Goal: Register for event/course

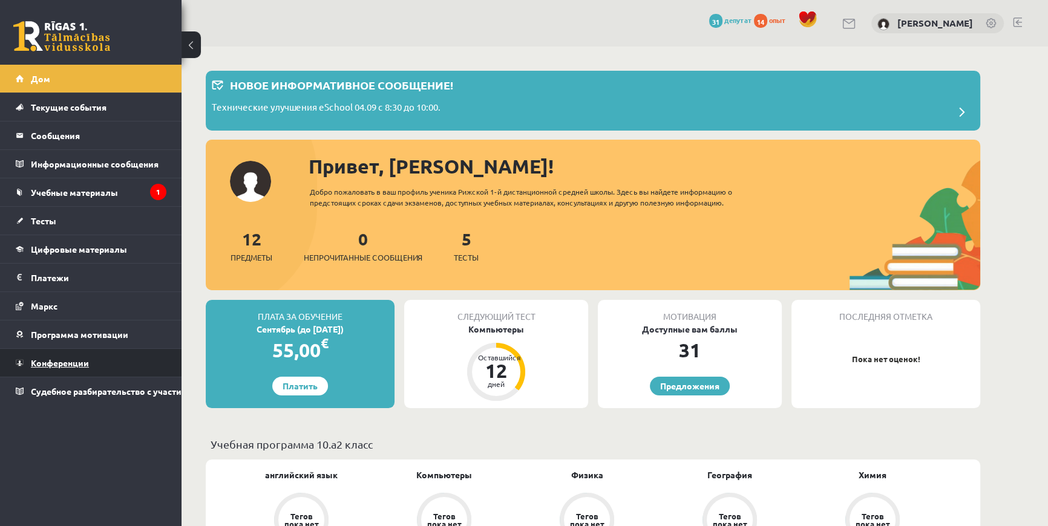
click at [60, 354] on link "Конференции" at bounding box center [91, 363] width 151 height 28
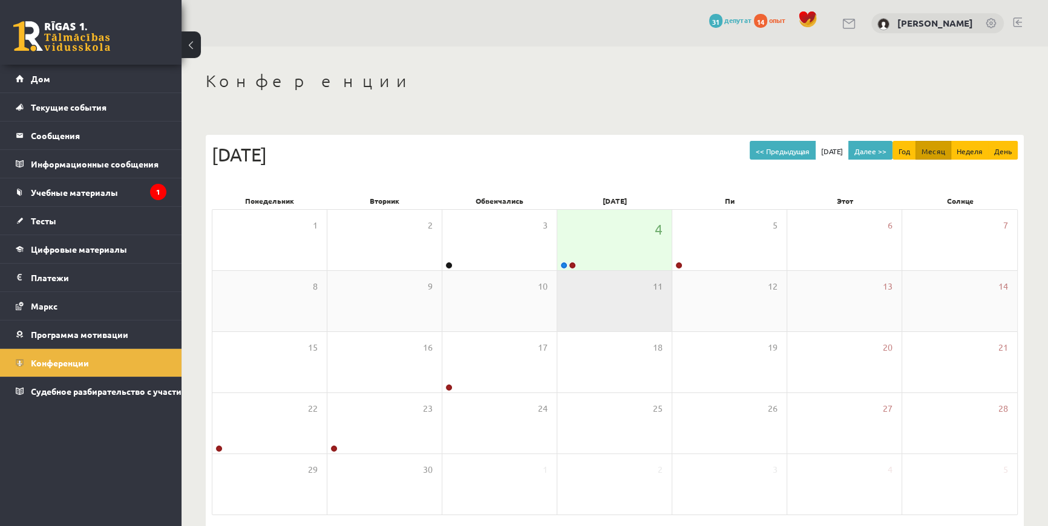
click at [613, 275] on div "11" at bounding box center [614, 301] width 114 height 60
click at [609, 269] on div "4" at bounding box center [614, 240] width 114 height 60
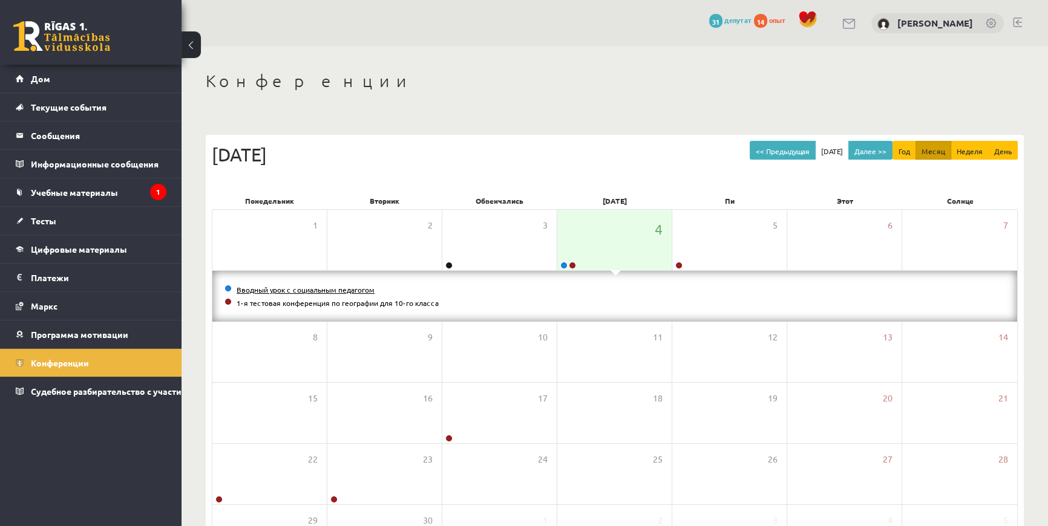
click at [334, 289] on font "Вводный урок с социальным педагогом" at bounding box center [306, 290] width 138 height 10
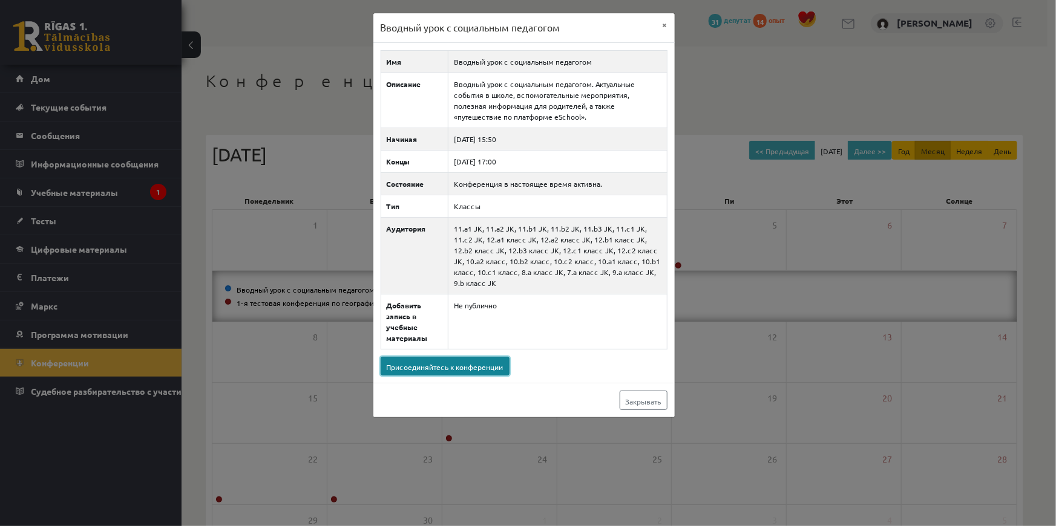
click at [407, 362] on font "Присоединяйтесь к конференции" at bounding box center [445, 367] width 117 height 10
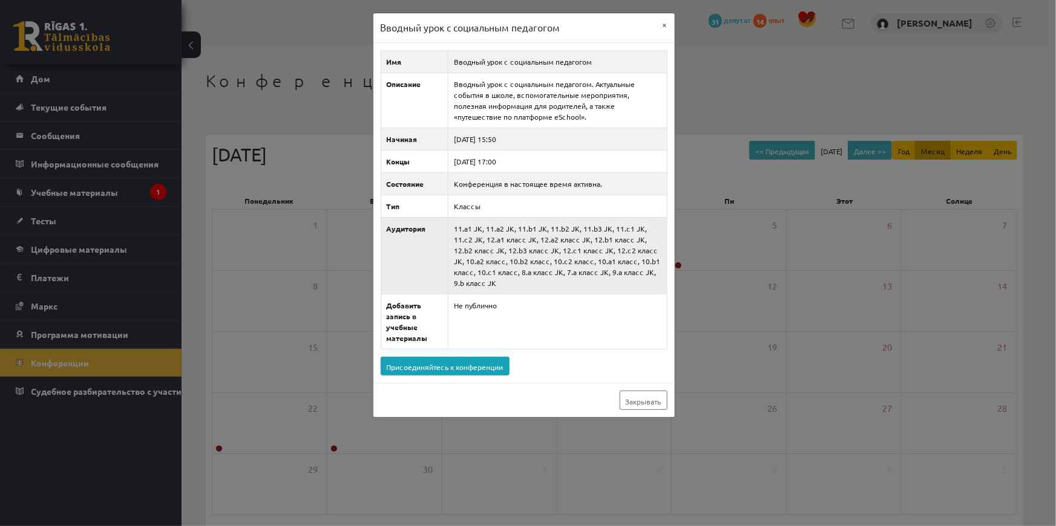
drag, startPoint x: 472, startPoint y: 284, endPoint x: 451, endPoint y: 230, distance: 57.6
click at [451, 230] on td "11.a1 JK, 11.a2 JK, 11.b1 JK, 11.b2 JK, 11.b3 JK, 11.c1 JK, 11.c2 JK, 12.a1 кла…" at bounding box center [557, 255] width 218 height 77
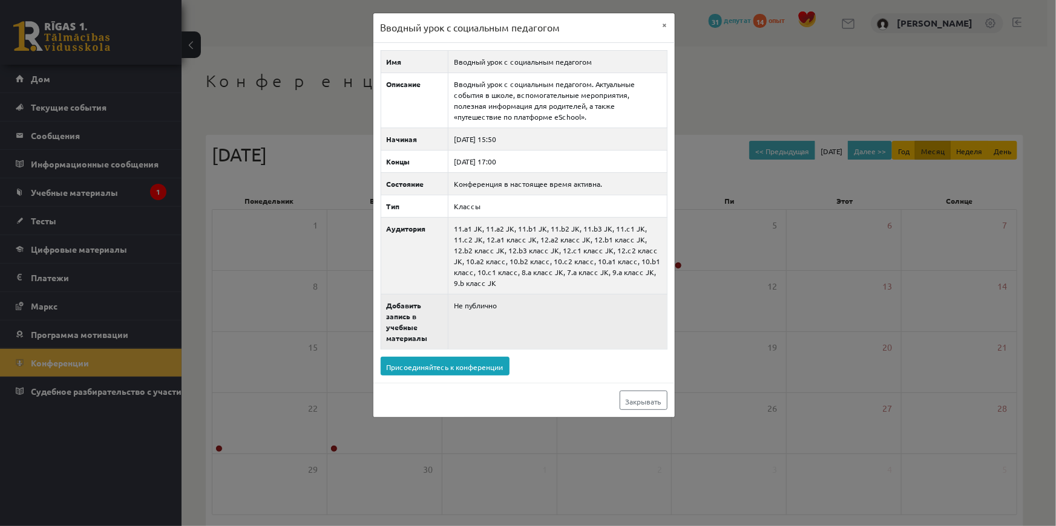
click at [557, 318] on td "Не публично" at bounding box center [557, 321] width 218 height 55
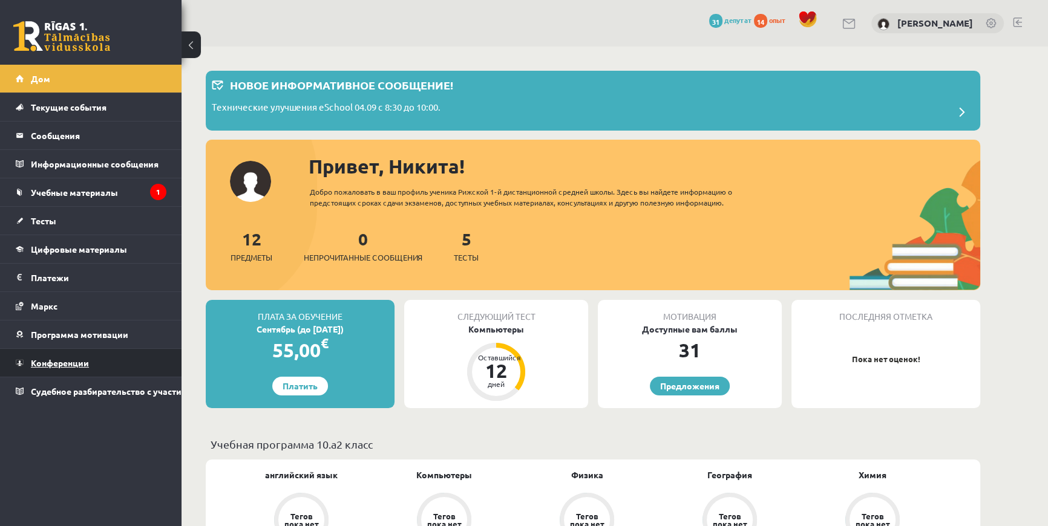
click at [55, 357] on font "Конференции" at bounding box center [60, 362] width 58 height 11
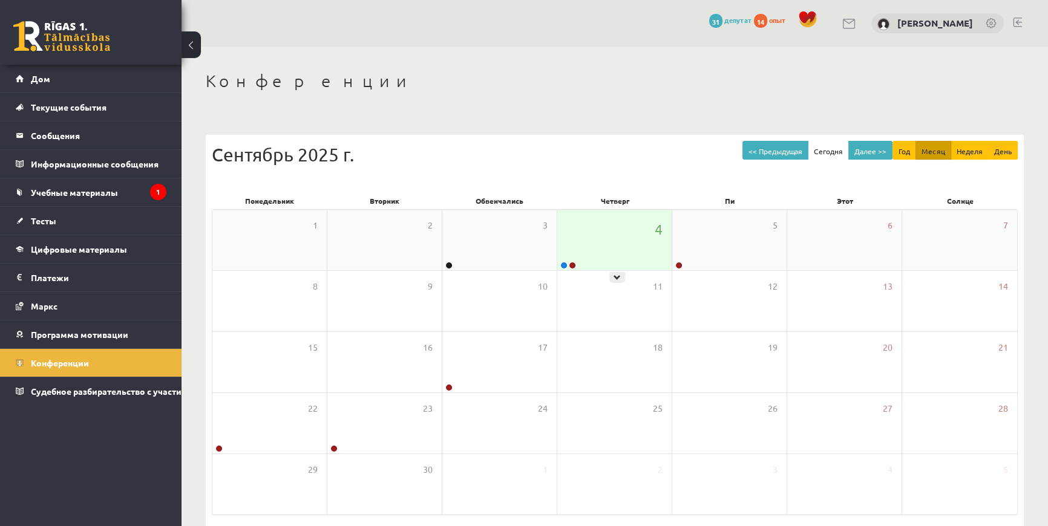
click at [558, 250] on div "4" at bounding box center [614, 240] width 114 height 60
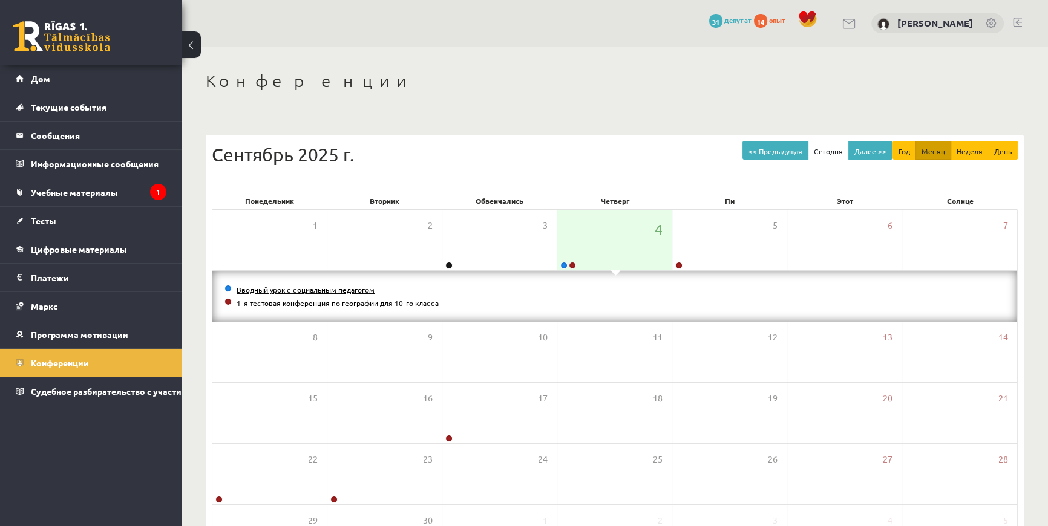
click at [290, 292] on font "Вводный урок с социальным педагогом" at bounding box center [306, 290] width 138 height 10
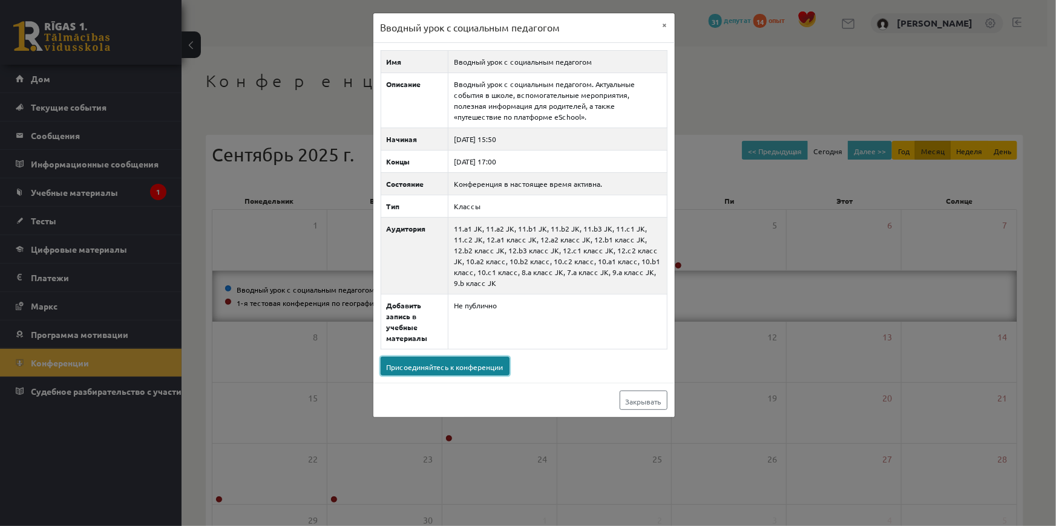
click at [410, 362] on font "Присоединяйтесь к конференции" at bounding box center [445, 367] width 117 height 10
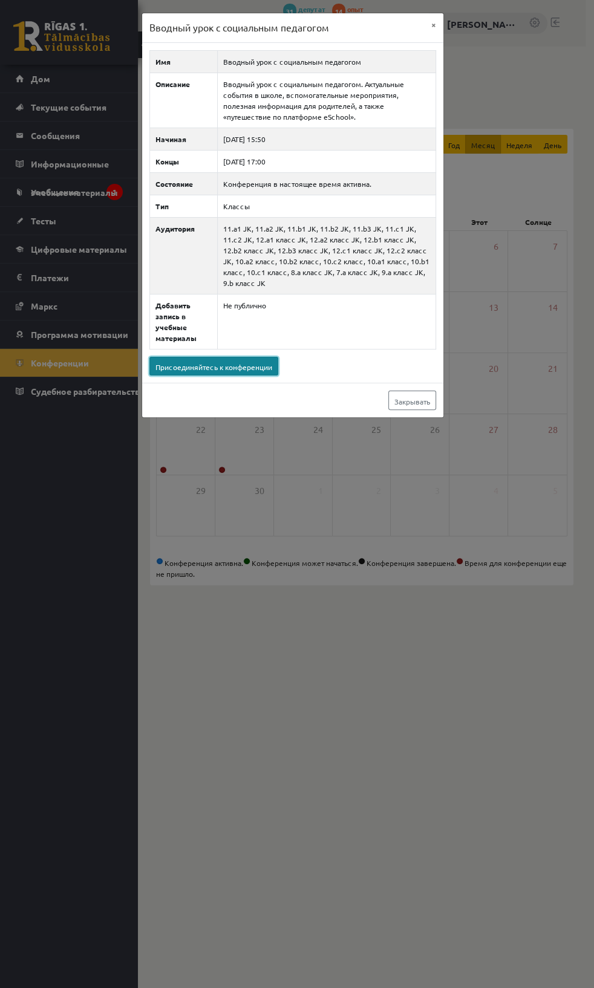
click at [225, 371] on link "Присоединяйтесь к конференции" at bounding box center [213, 366] width 129 height 19
